Goal: Information Seeking & Learning: Find specific fact

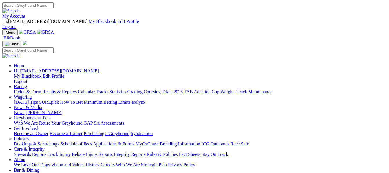
click at [27, 84] on link "Racing" at bounding box center [20, 86] width 13 height 5
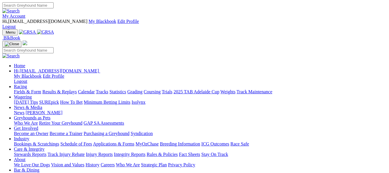
click at [27, 84] on link "Racing" at bounding box center [20, 86] width 13 height 5
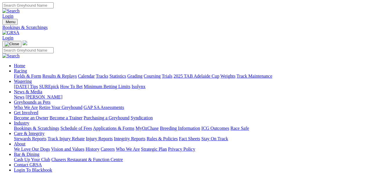
click at [27, 68] on link "Racing" at bounding box center [20, 70] width 13 height 5
click at [77, 74] on link "Results & Replays" at bounding box center [59, 76] width 35 height 5
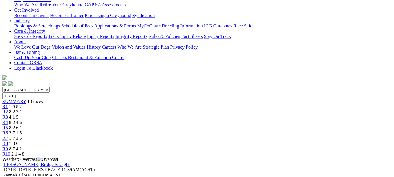
scroll to position [104, 0]
